Goal: Task Accomplishment & Management: Manage account settings

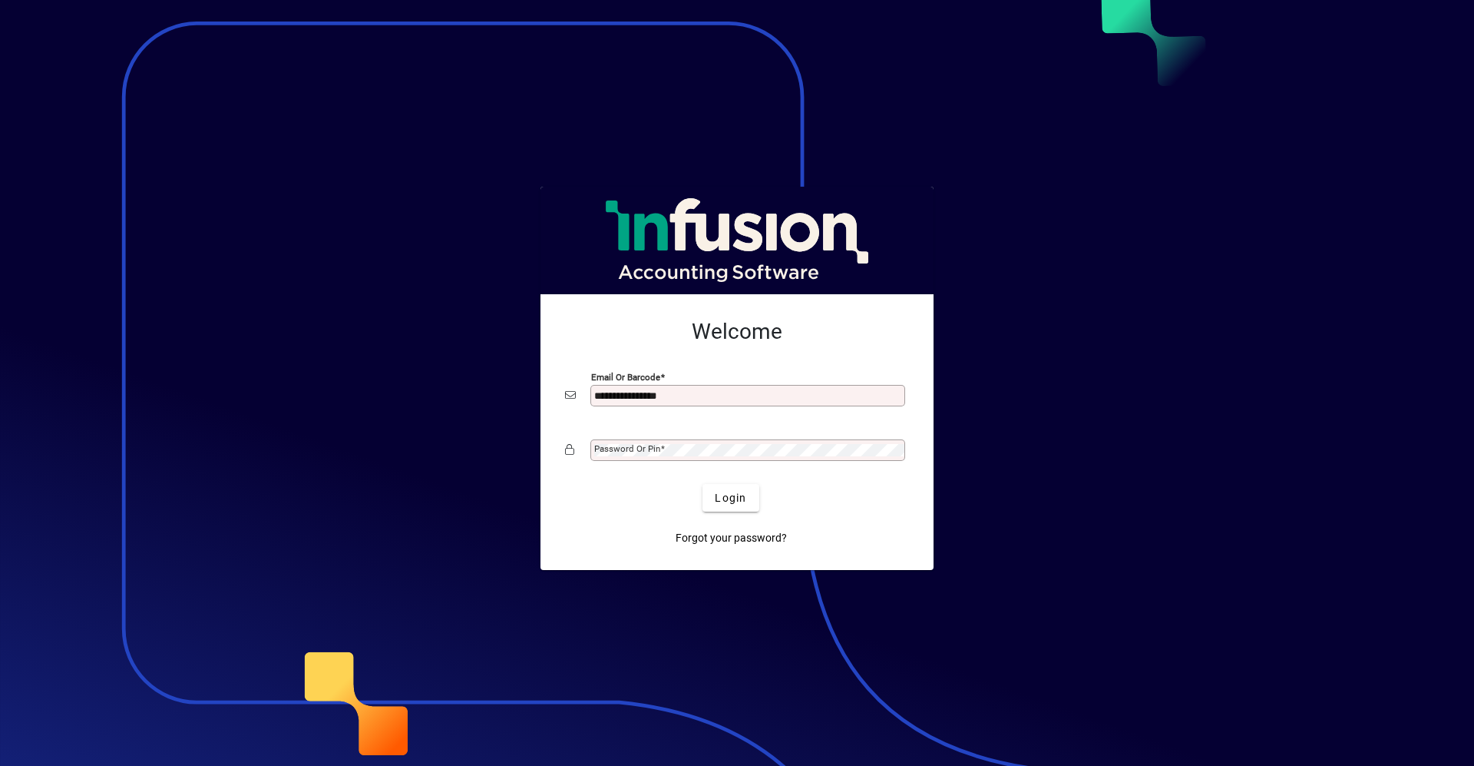
type input "**********"
click at [703, 484] on button "Login" at bounding box center [731, 498] width 56 height 28
